Goal: Contribute content

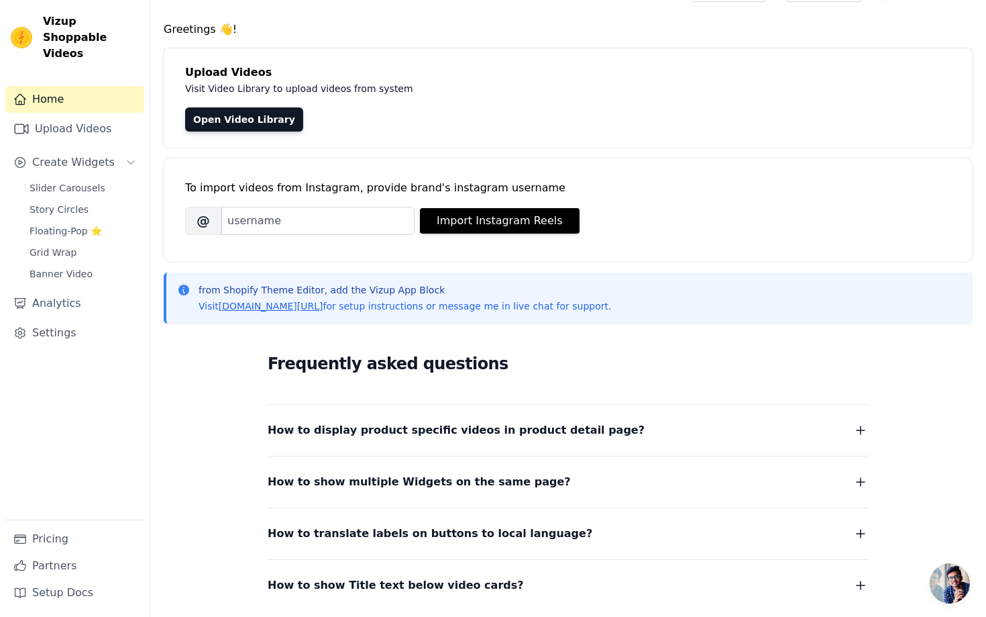
scroll to position [28, 0]
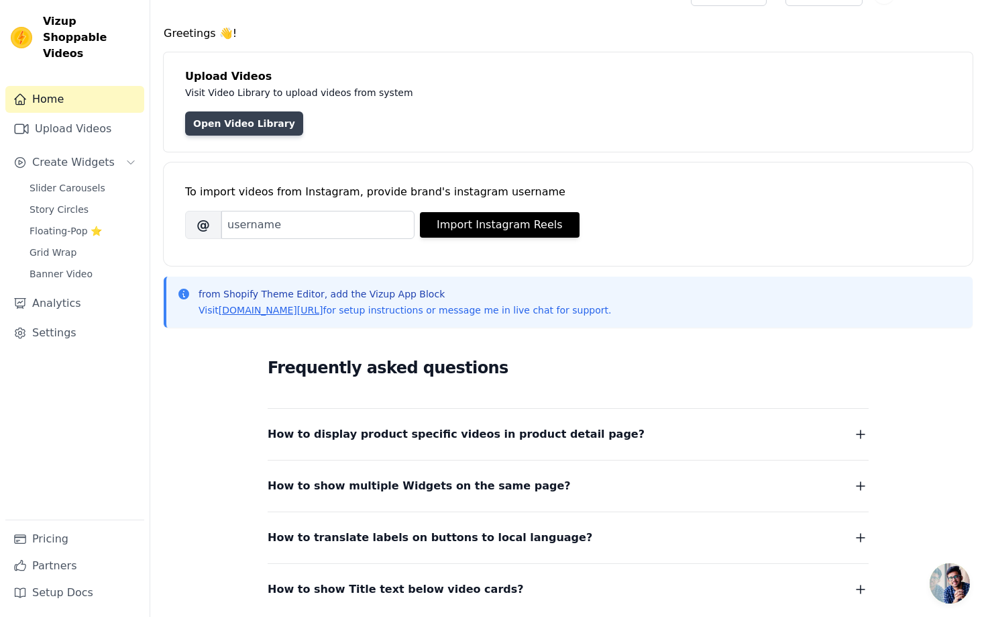
click at [252, 120] on link "Open Video Library" at bounding box center [244, 123] width 118 height 24
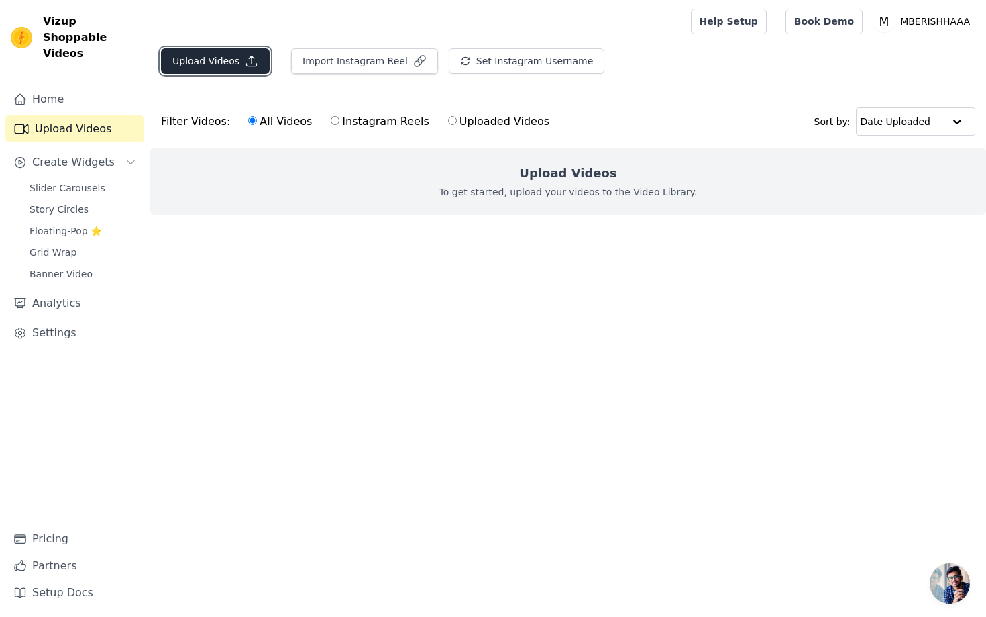
click at [236, 64] on button "Upload Videos" at bounding box center [215, 60] width 109 height 25
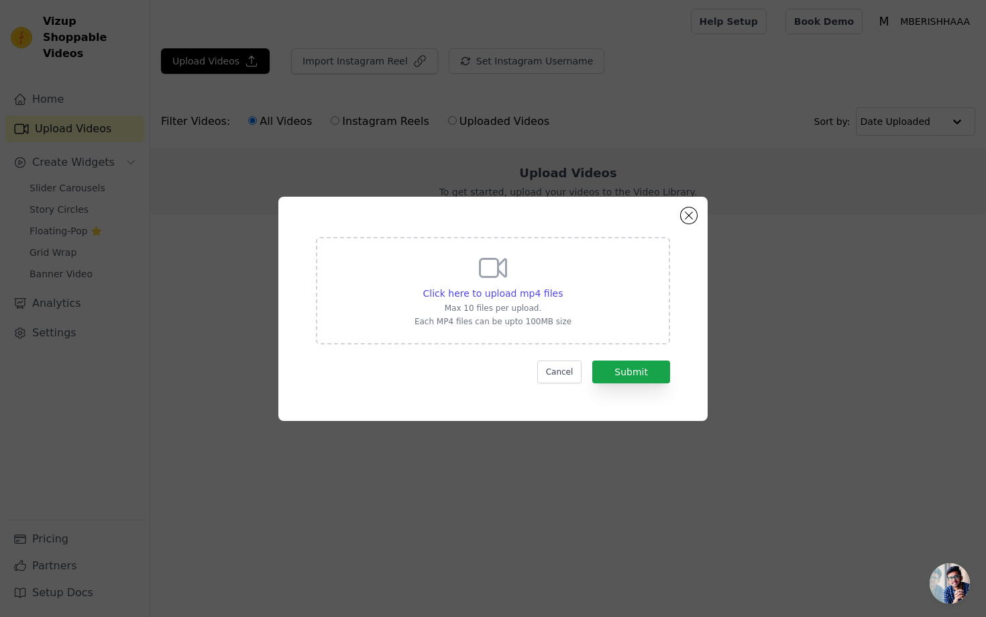
click at [547, 282] on div "Click here to upload mp4 files Max 10 files per upload. Each MP4 files can be u…" at bounding box center [493, 289] width 157 height 75
click at [562, 286] on input "Click here to upload mp4 files Max 10 files per upload. Each MP4 files can be u…" at bounding box center [562, 286] width 1 height 1
type input "C:\fakepath\eeb97953e14d43038c3e5c105eb069e2.mp4"
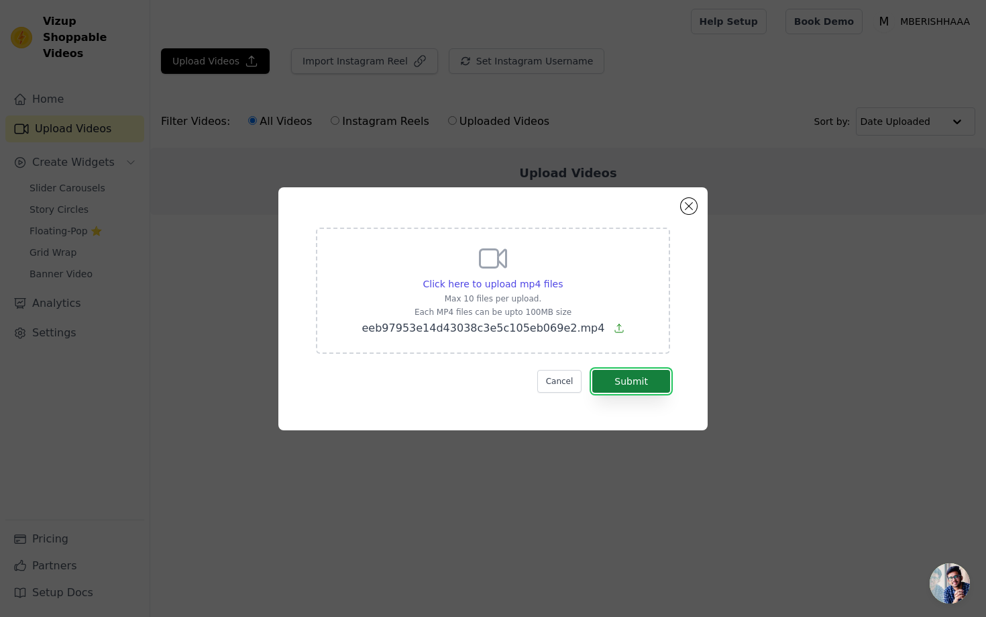
click at [636, 386] on button "Submit" at bounding box center [631, 381] width 78 height 23
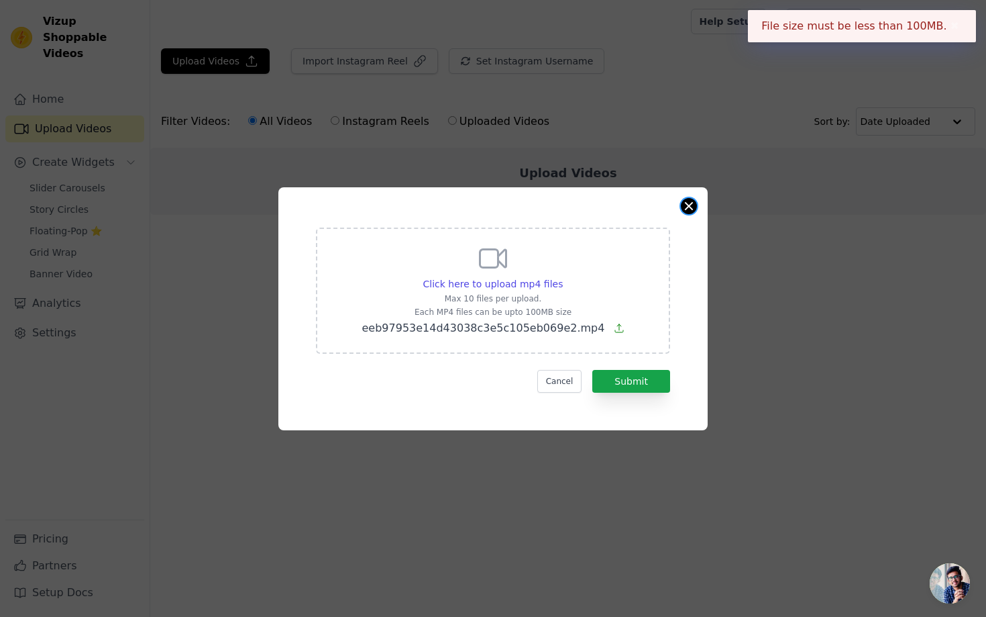
click at [692, 205] on button "Close modal" at bounding box center [689, 206] width 16 height 16
